Goal: Task Accomplishment & Management: Manage account settings

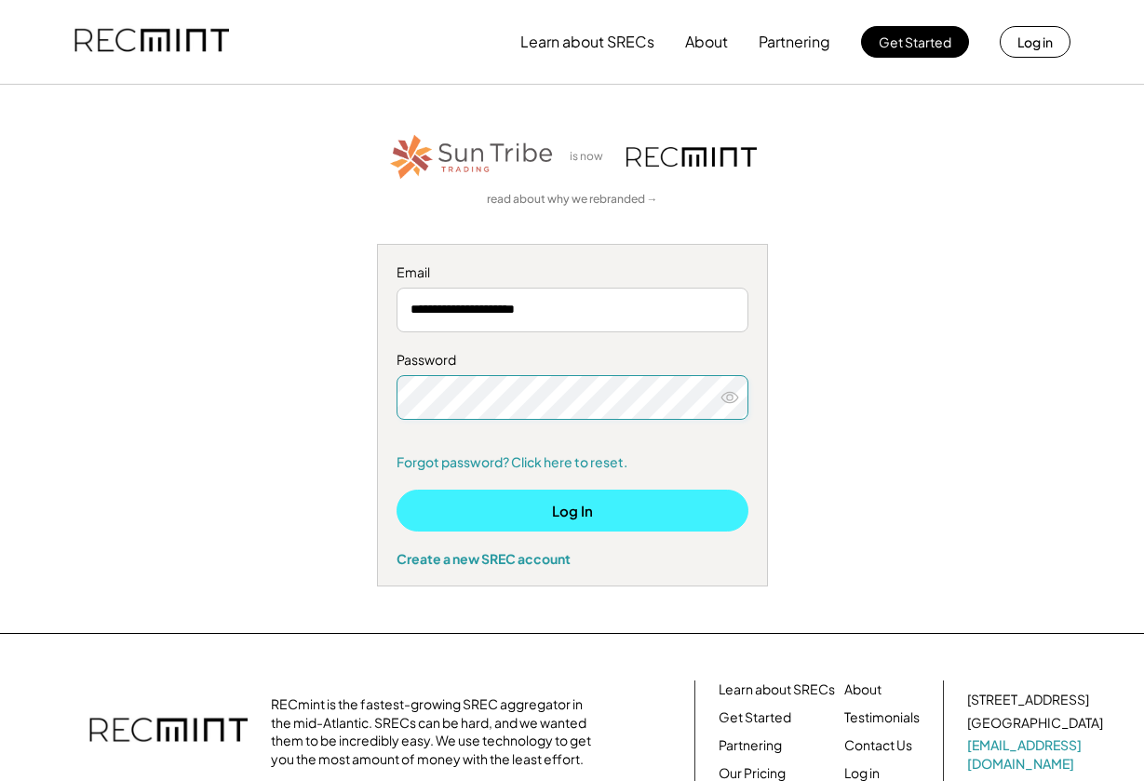
click at [526, 510] on button "Log In" at bounding box center [573, 511] width 352 height 42
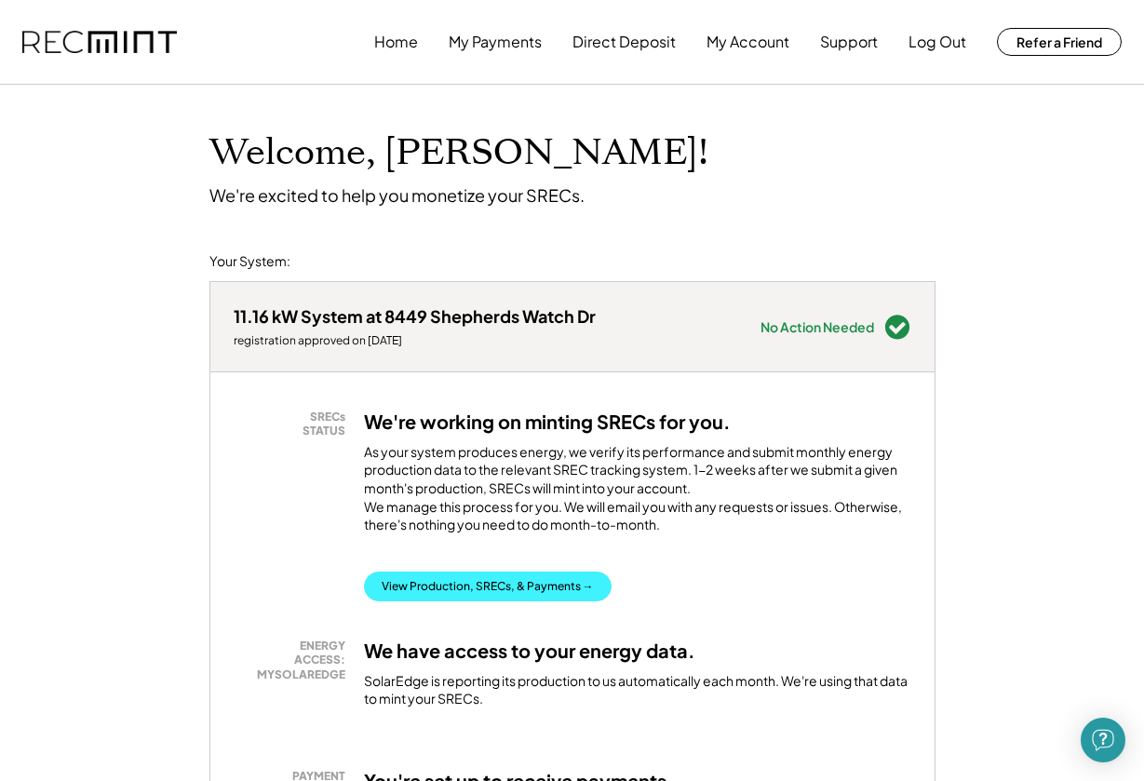
click at [418, 601] on button "View Production, SRECs, & Payments →" at bounding box center [488, 587] width 248 height 30
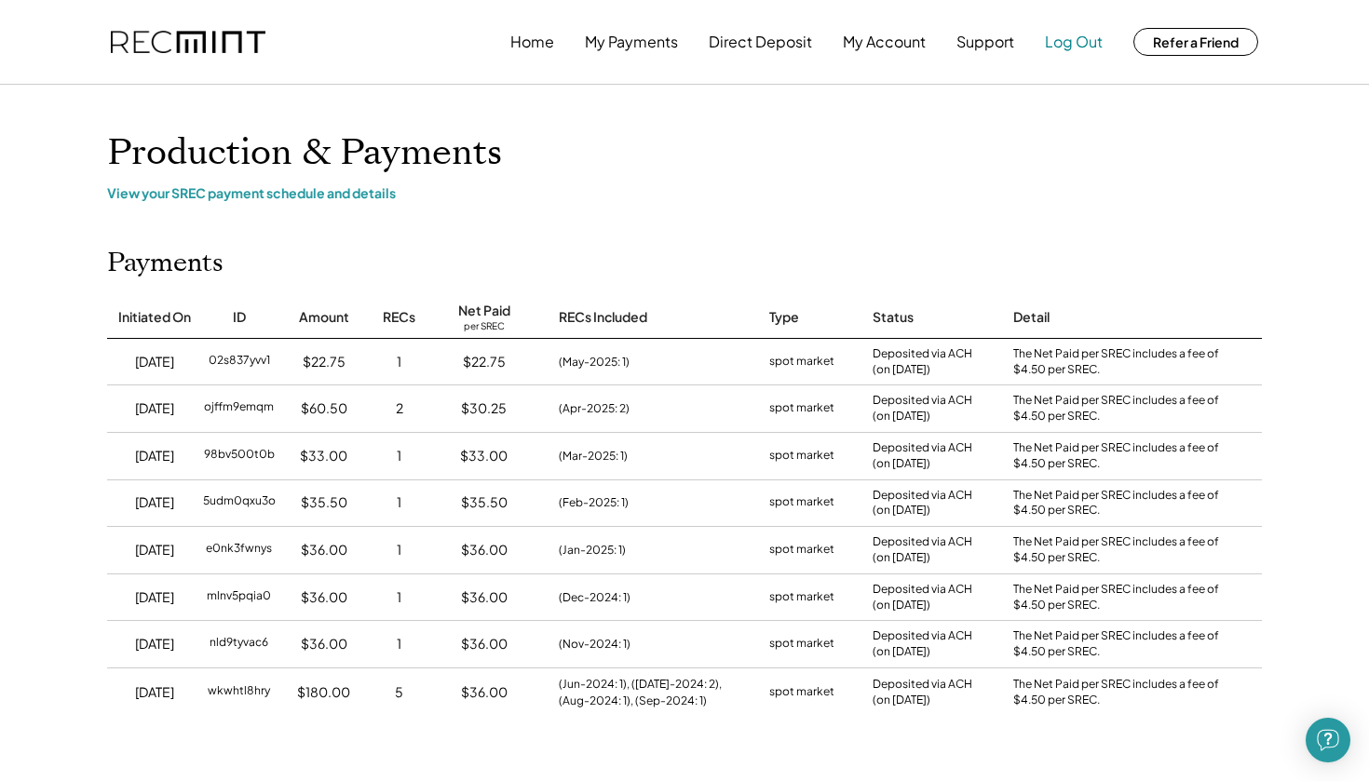
click at [1077, 38] on button "Log Out" at bounding box center [1074, 41] width 58 height 37
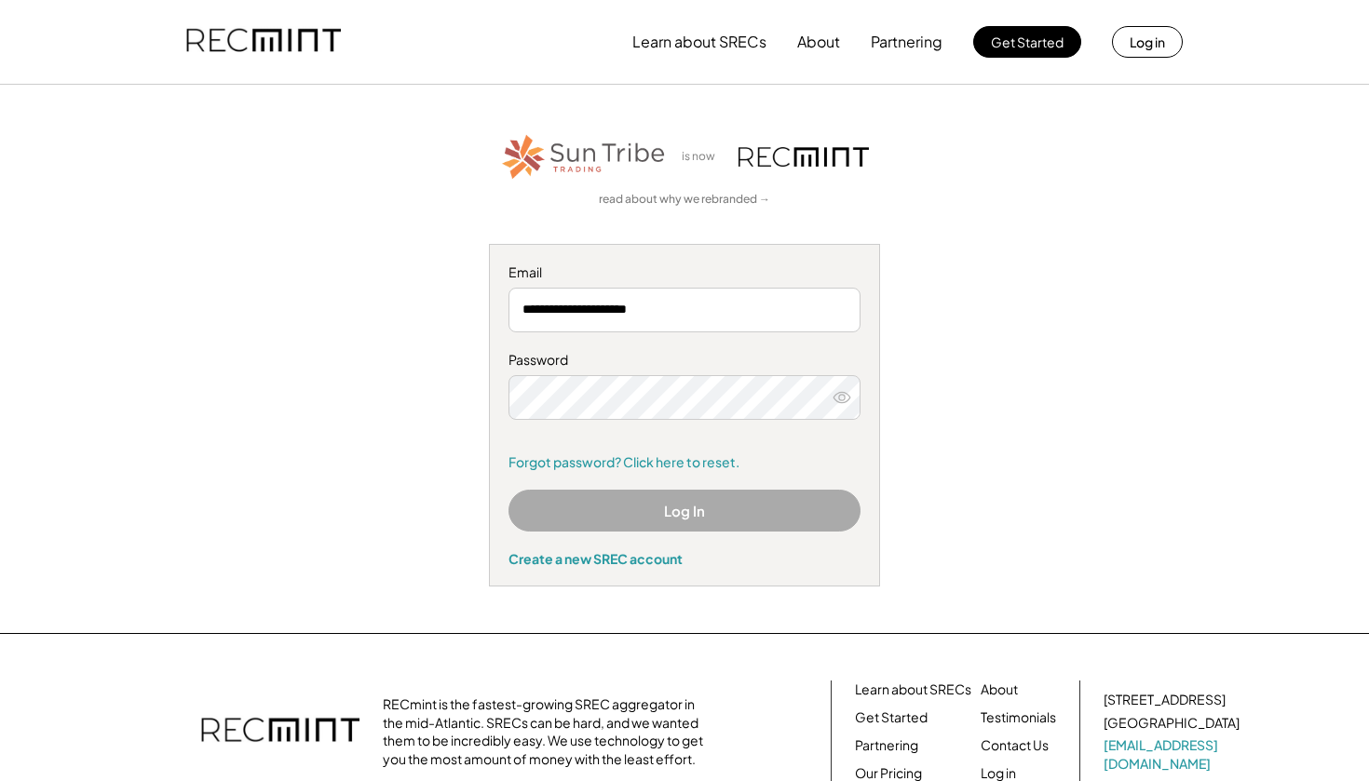
type input "**********"
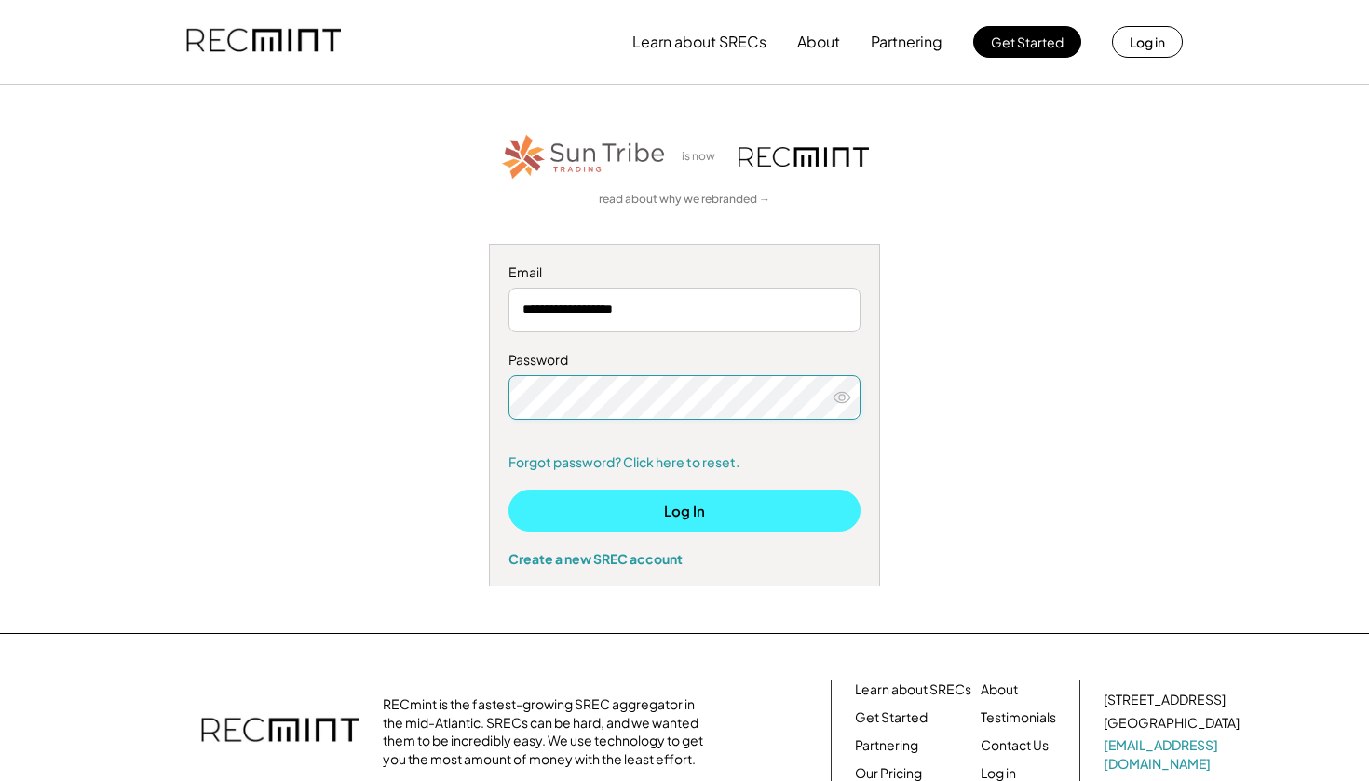
click at [631, 508] on button "Log In" at bounding box center [684, 511] width 352 height 42
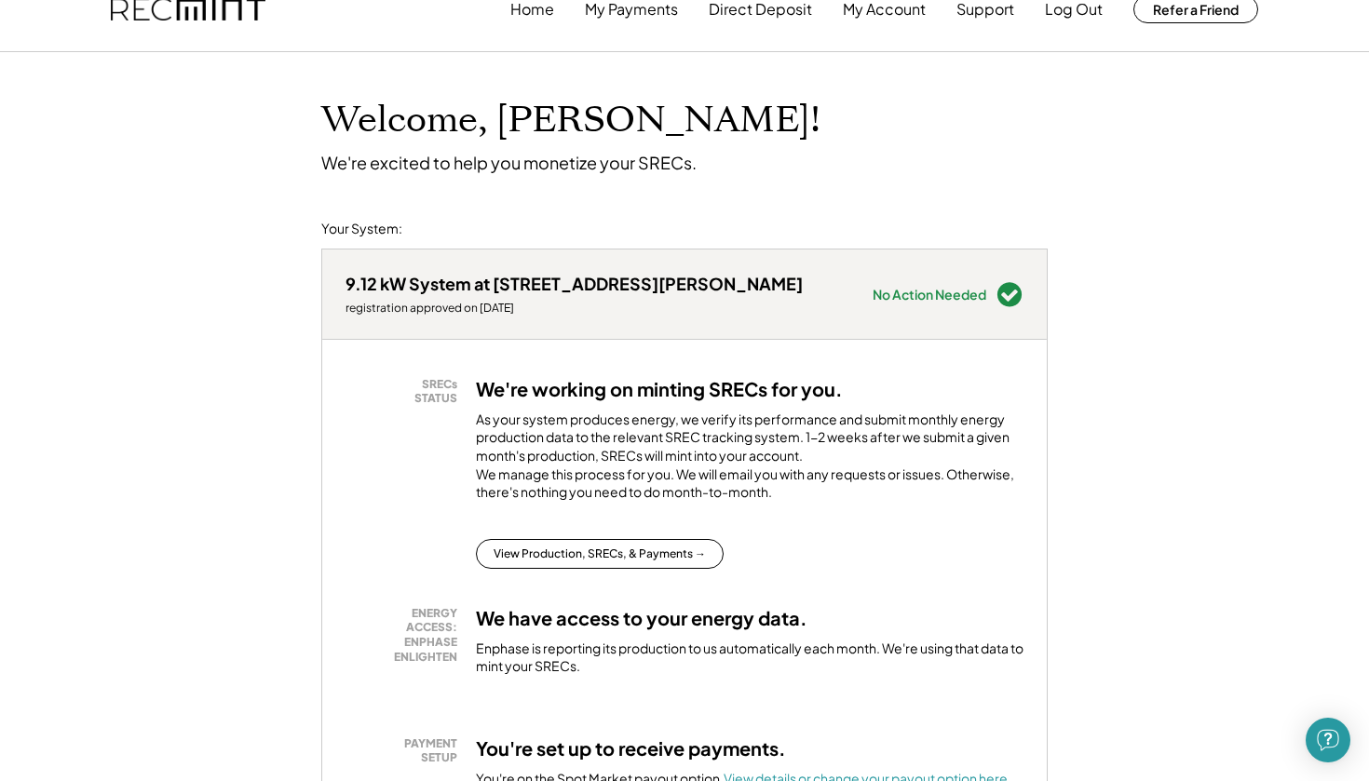
scroll to position [50, 0]
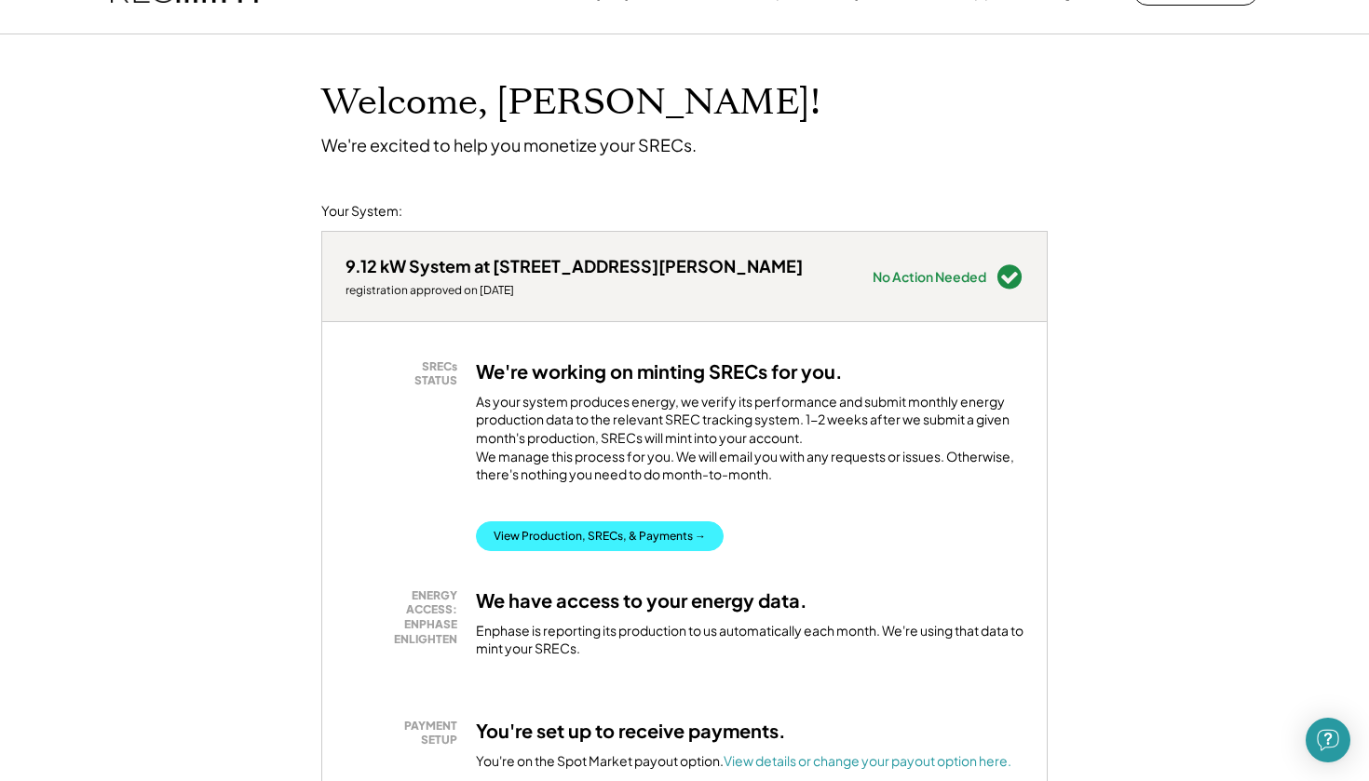
click at [565, 547] on button "View Production, SRECs, & Payments →" at bounding box center [600, 536] width 248 height 30
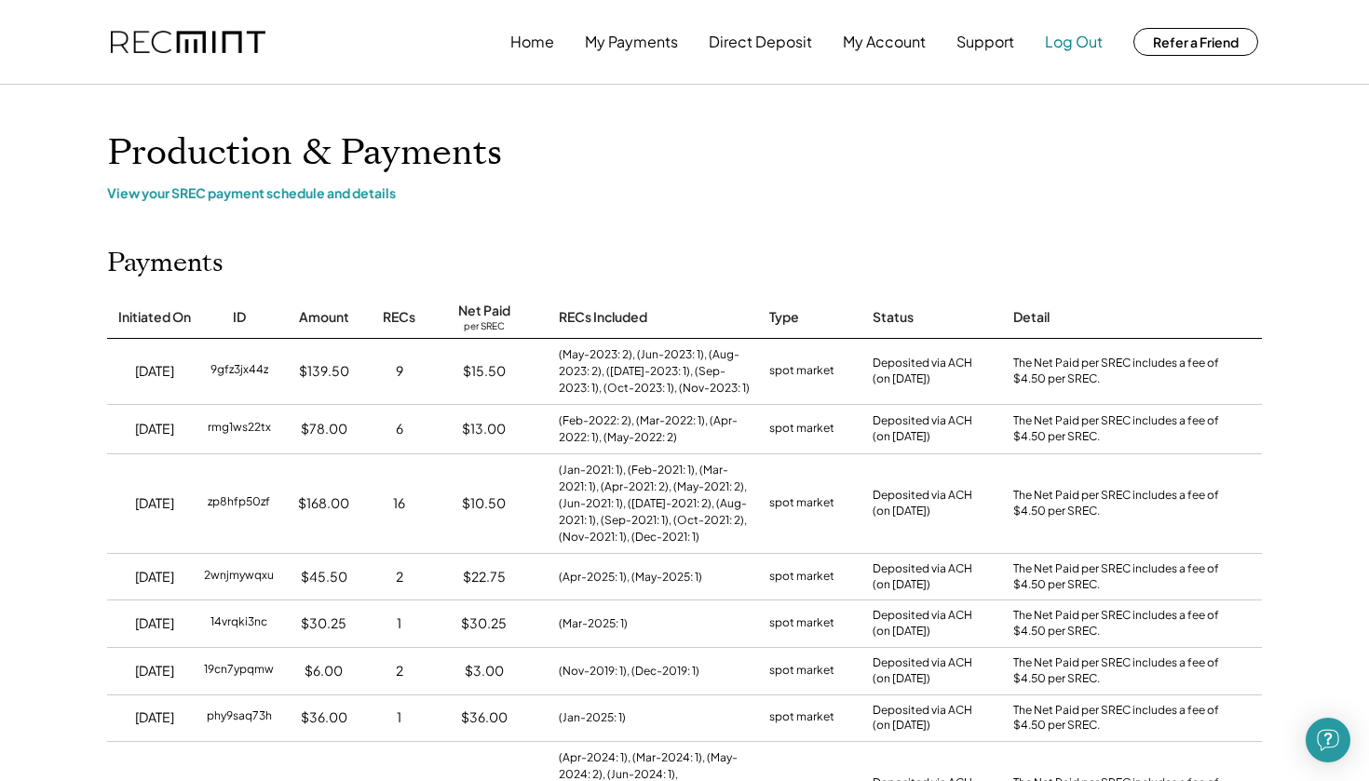
click at [1074, 48] on button "Log Out" at bounding box center [1074, 41] width 58 height 37
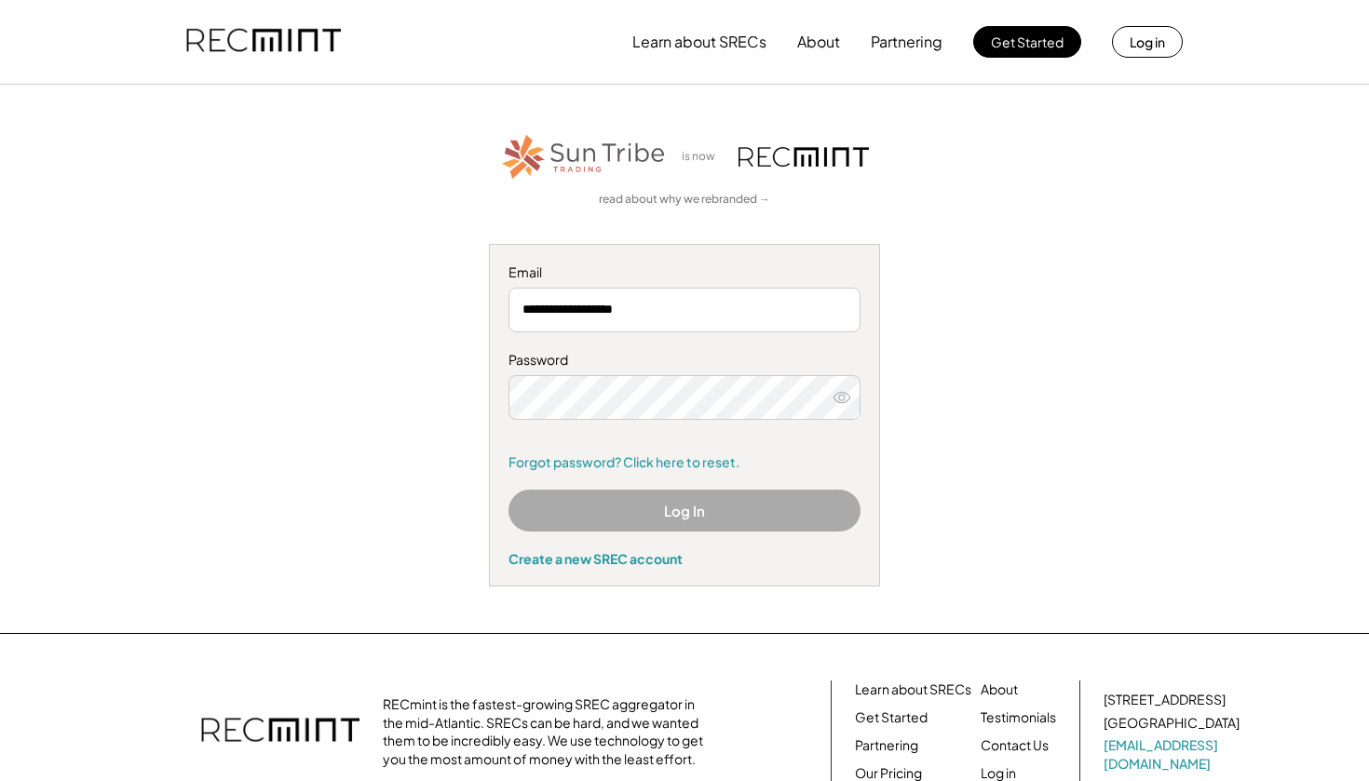
type input "**********"
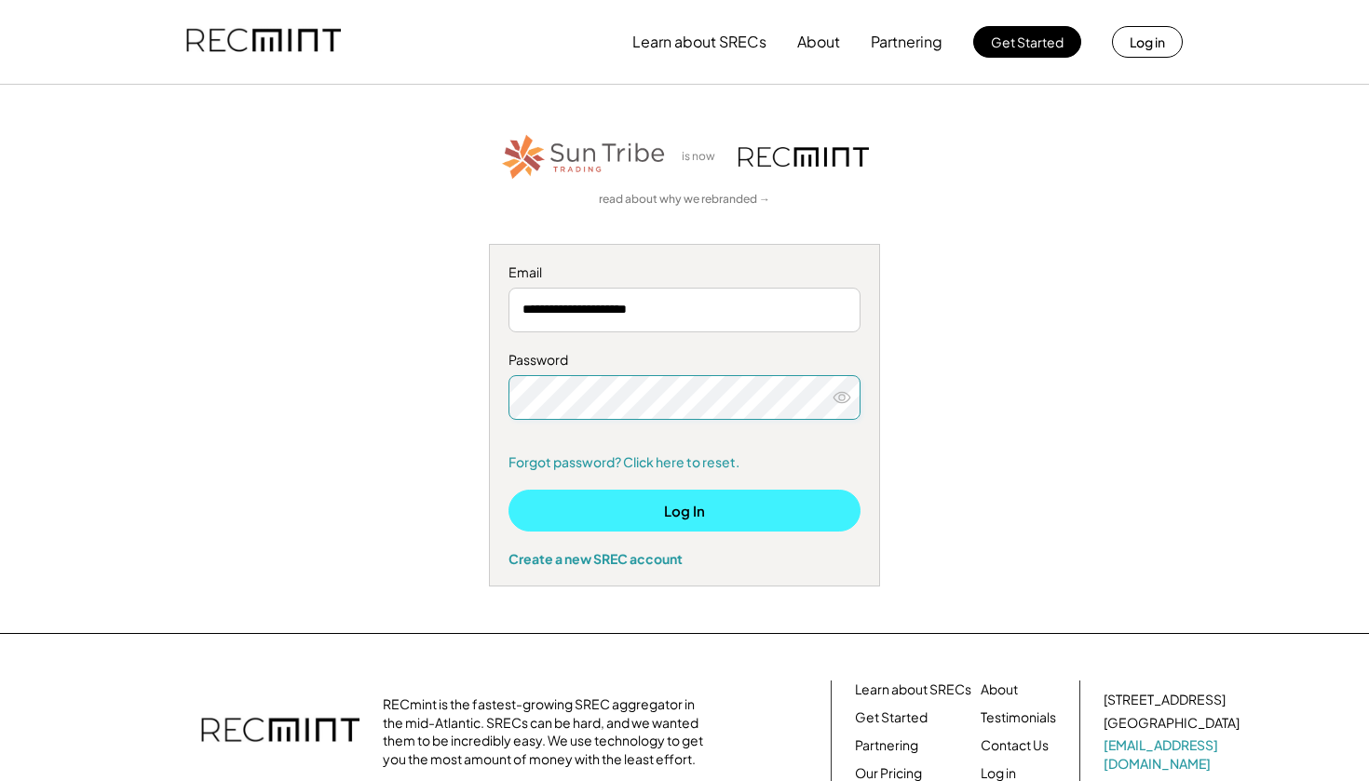
click at [715, 511] on button "Log In" at bounding box center [684, 511] width 352 height 42
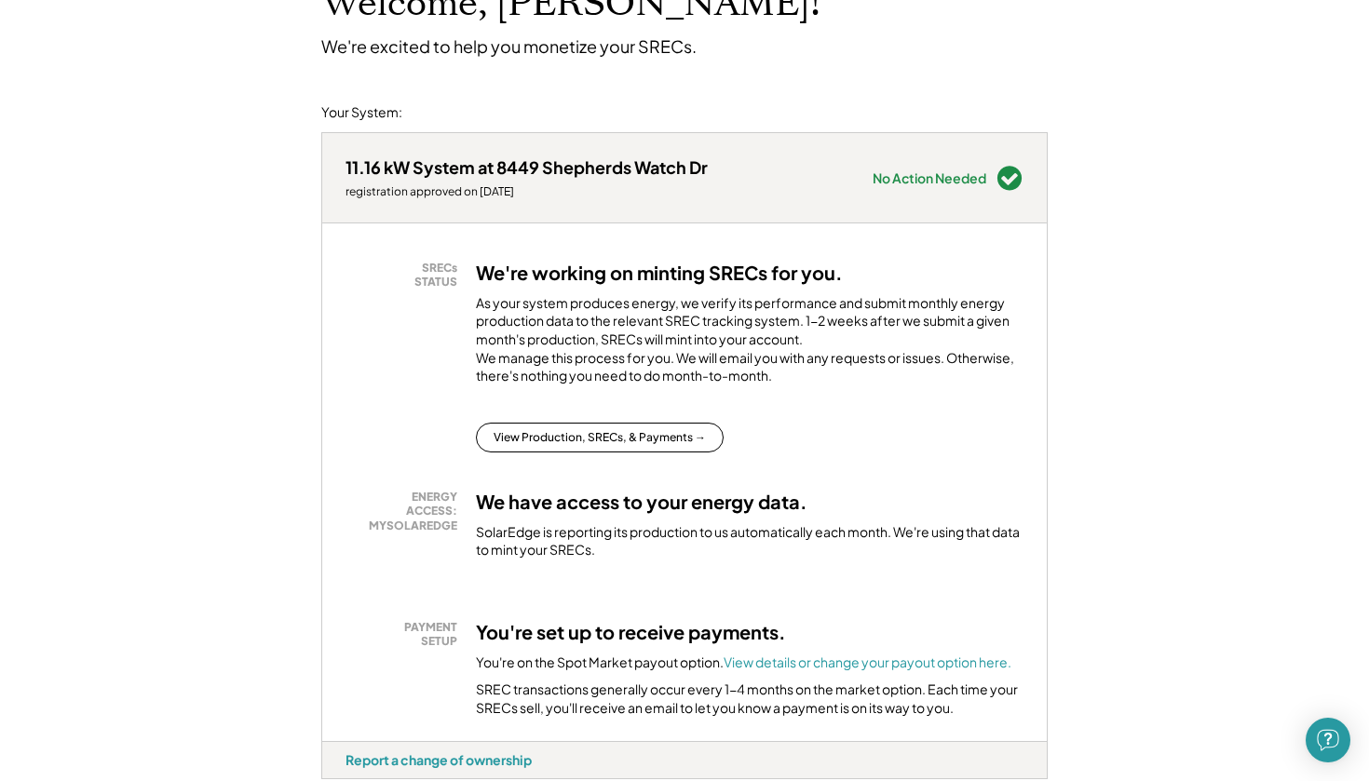
scroll to position [329, 0]
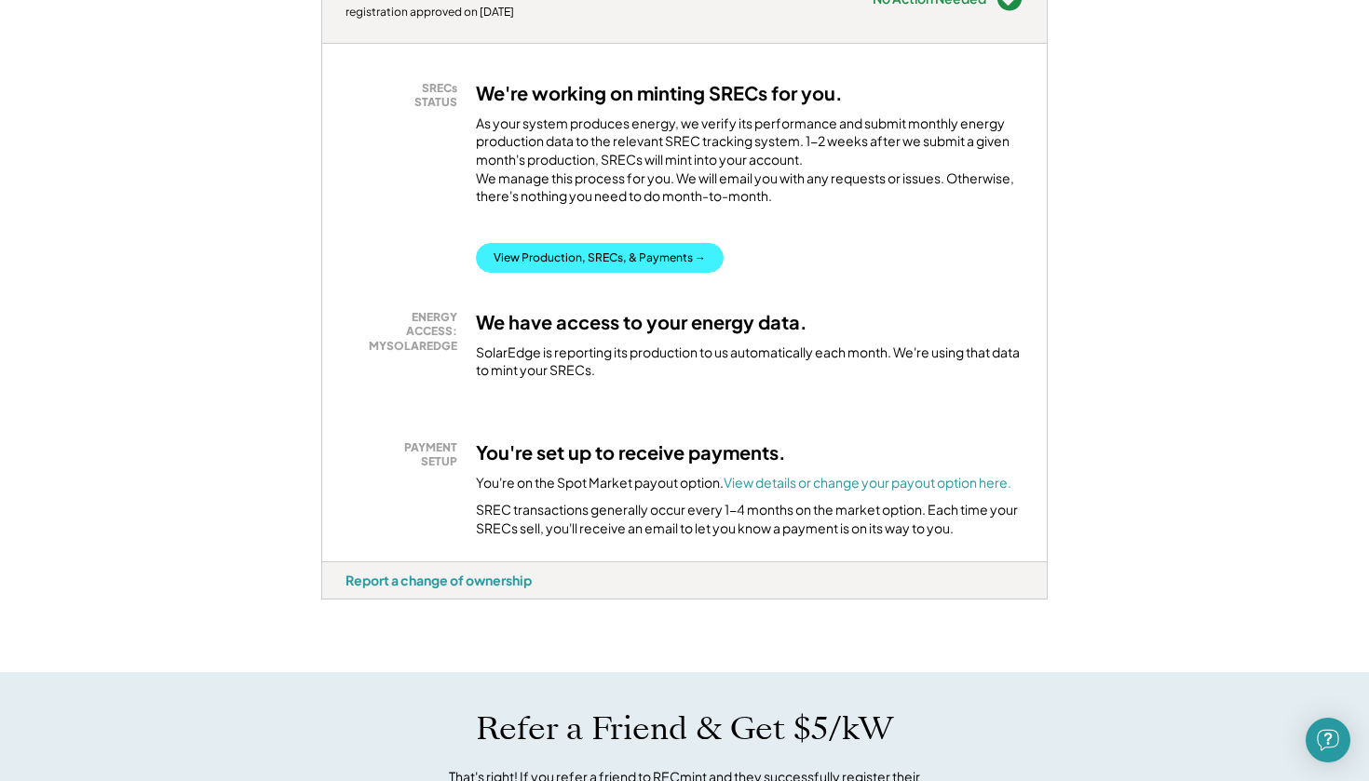
click at [544, 267] on button "View Production, SRECs, & Payments →" at bounding box center [600, 258] width 248 height 30
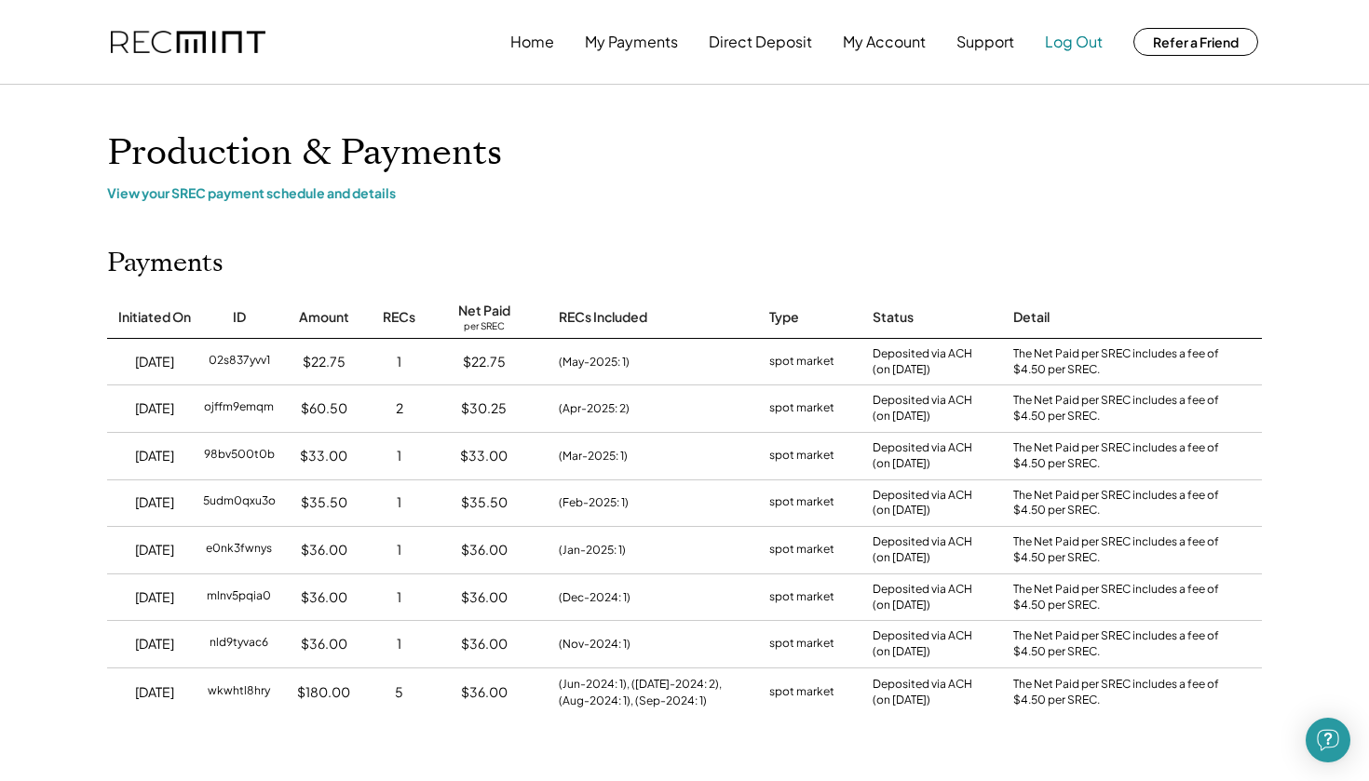
click at [1090, 45] on button "Log Out" at bounding box center [1074, 41] width 58 height 37
